Goal: Check status: Check status

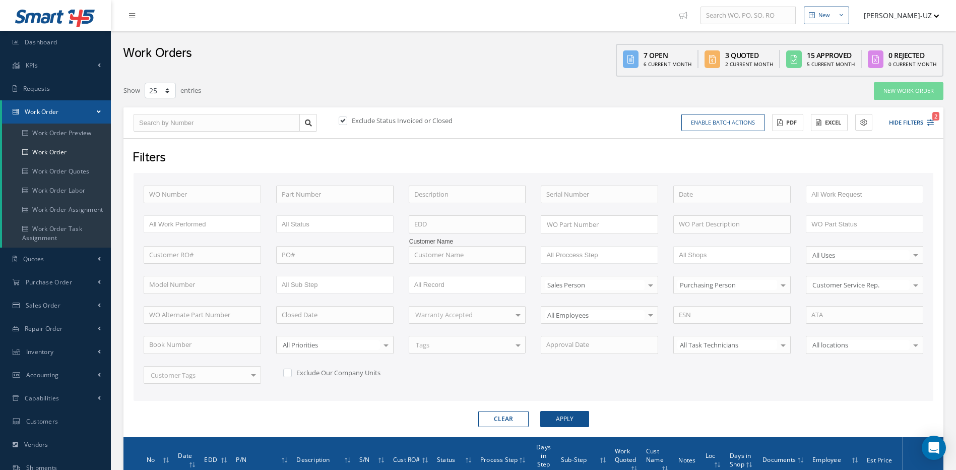
select select "25"
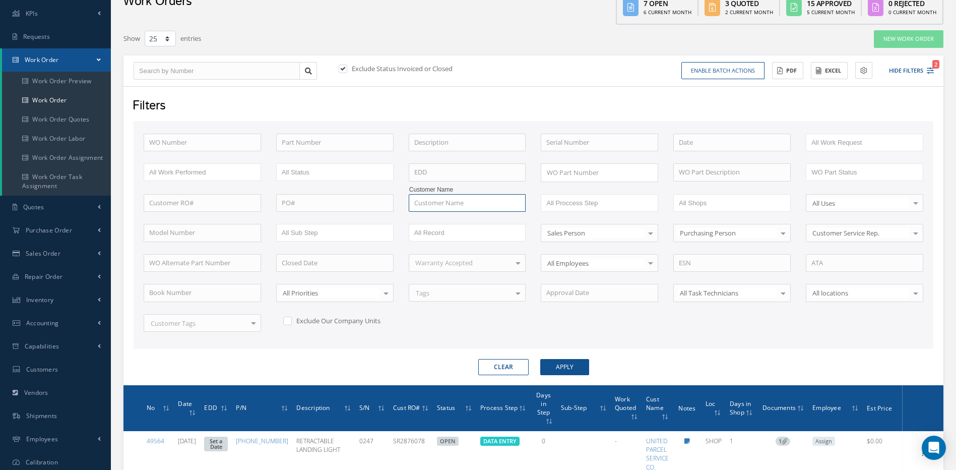
click at [512, 209] on input "text" at bounding box center [467, 203] width 117 height 18
click at [575, 367] on button "Apply" at bounding box center [564, 367] width 49 height 16
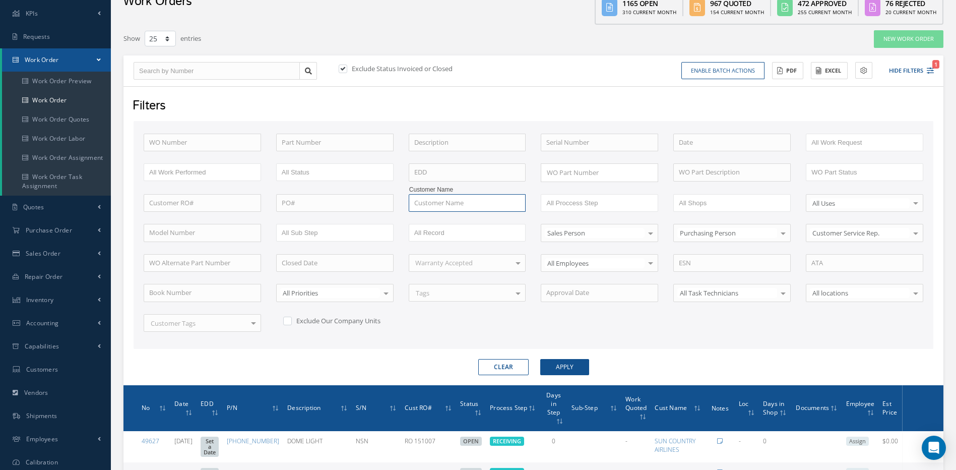
click at [473, 203] on input "text" at bounding box center [467, 203] width 117 height 18
click at [468, 217] on span "UNITED PARCEL SERVICE CO." at bounding box center [457, 220] width 86 height 9
type input "UNITED PARCEL SERVICE CO."
click at [579, 371] on button "Apply" at bounding box center [564, 367] width 49 height 16
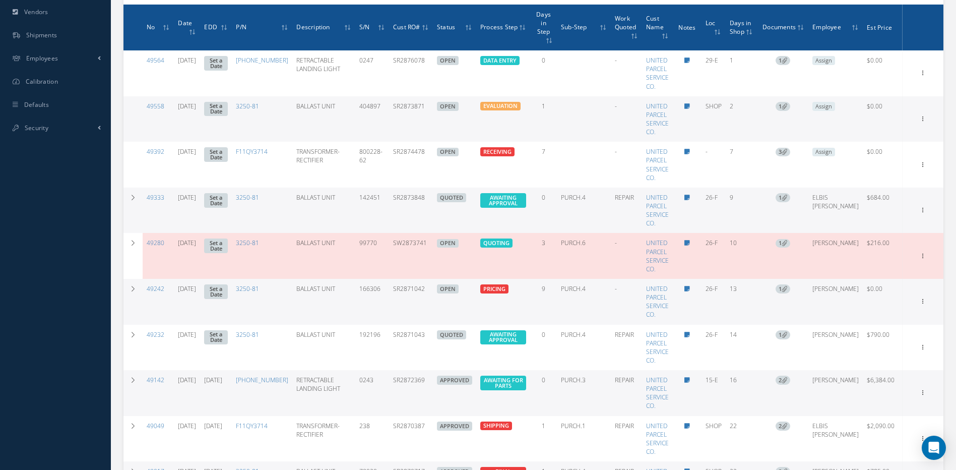
scroll to position [455, 0]
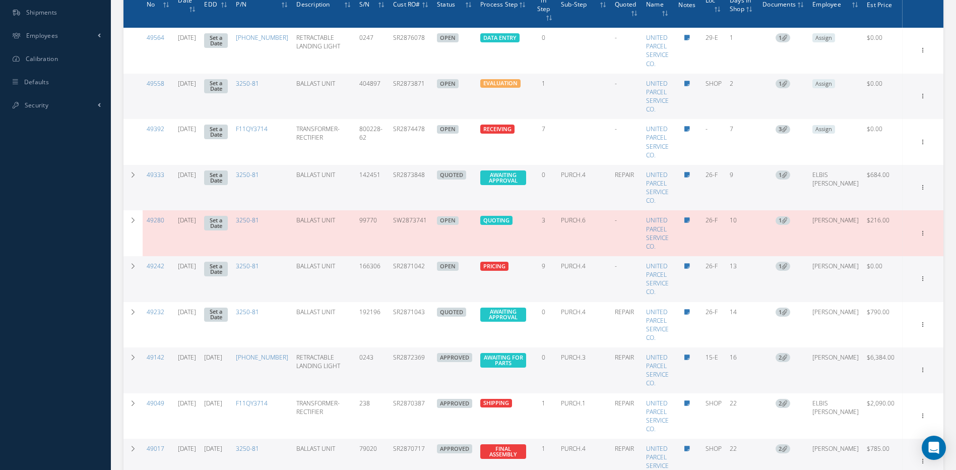
drag, startPoint x: 441, startPoint y: 168, endPoint x: 404, endPoint y: 169, distance: 37.3
click at [404, 169] on td "SR2873848" at bounding box center [411, 188] width 44 height 46
copy td "SR2873848"
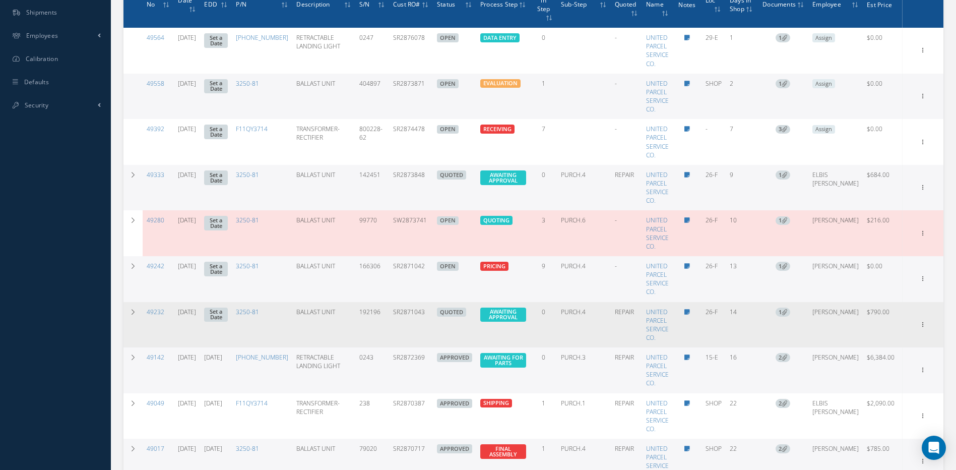
drag, startPoint x: 444, startPoint y: 306, endPoint x: 399, endPoint y: 306, distance: 44.9
click at [399, 306] on tr "49232 [DATE] Set a Date 3250-81 BALLAST UNIT 192196 SR2871043 QUOTED AWAITING A…" at bounding box center [533, 325] width 820 height 46
copy tr "SR2871043"
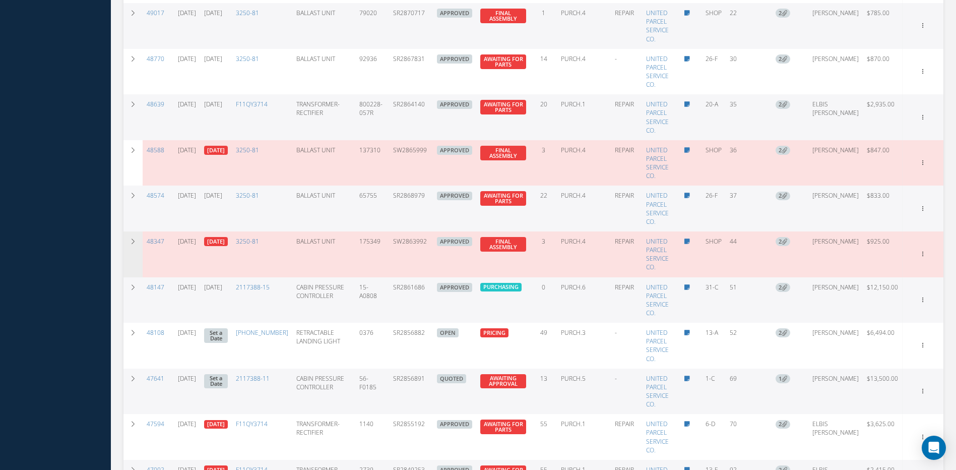
scroll to position [909, 0]
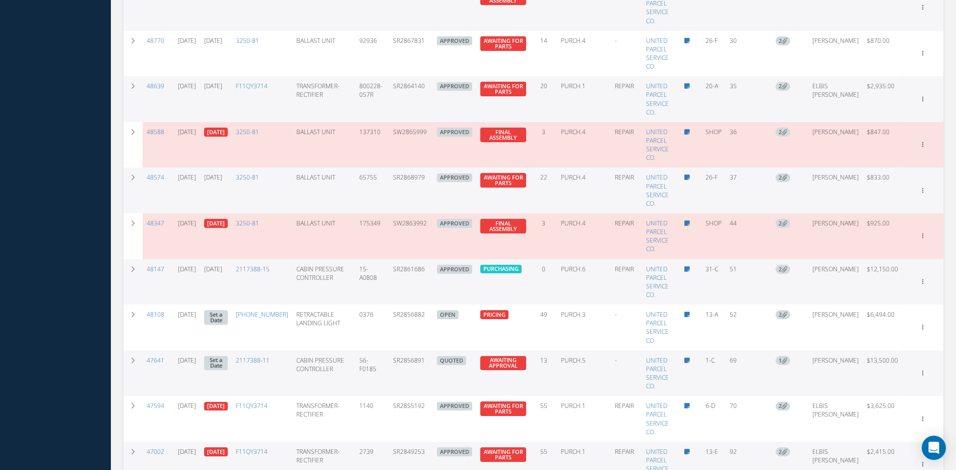
drag, startPoint x: 439, startPoint y: 353, endPoint x: 404, endPoint y: 354, distance: 35.3
click at [404, 354] on td "SR2856891" at bounding box center [411, 373] width 44 height 46
copy td "SR2856891"
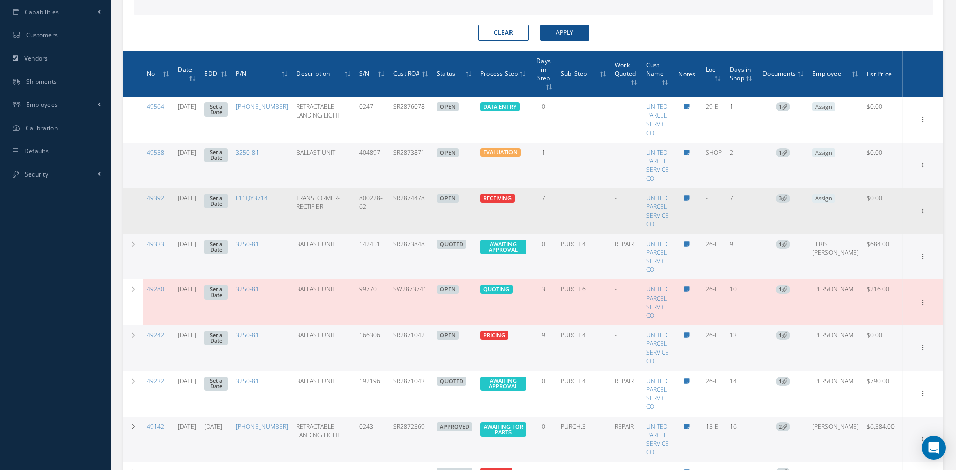
scroll to position [102, 0]
